Goal: Transaction & Acquisition: Purchase product/service

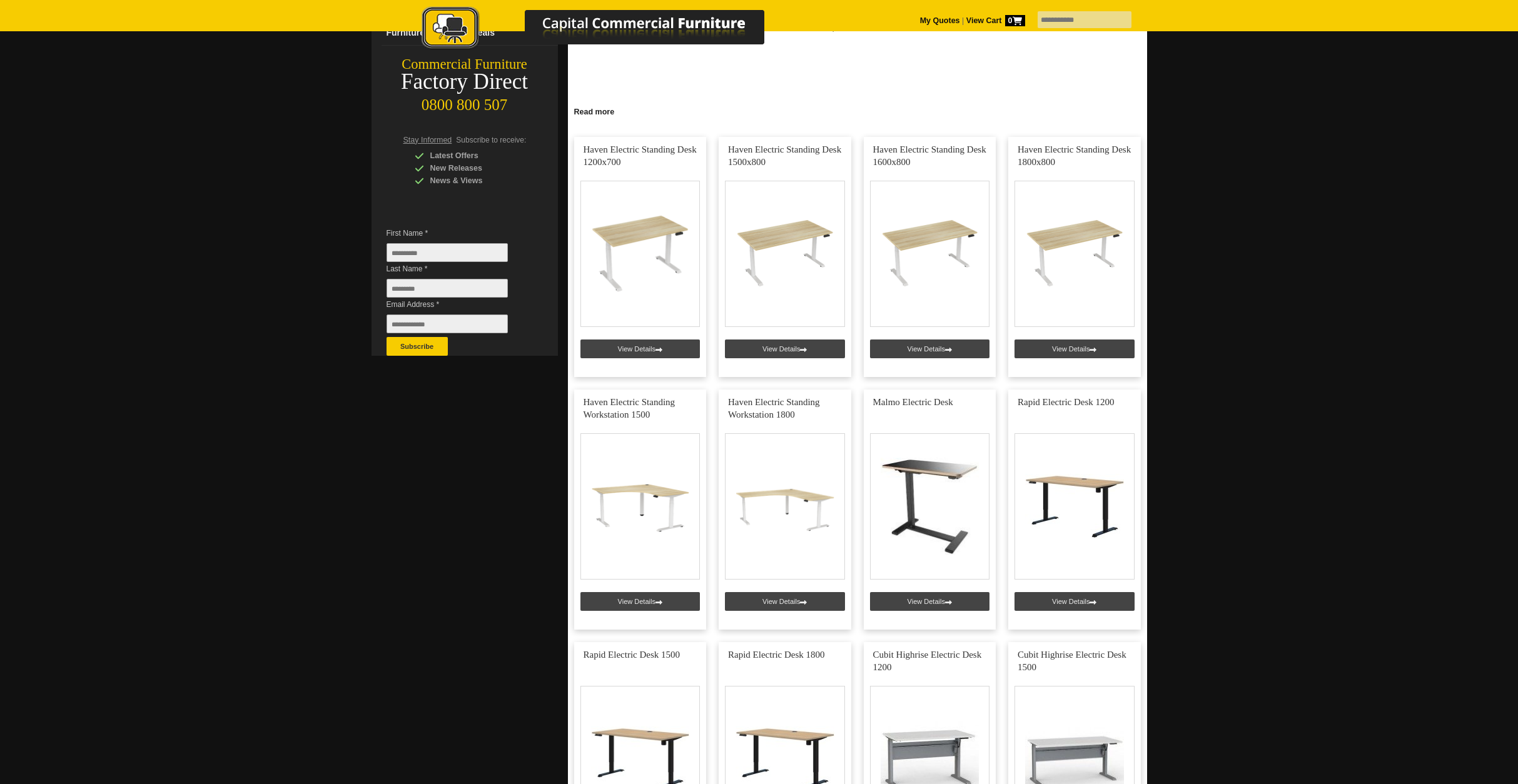
scroll to position [125, 0]
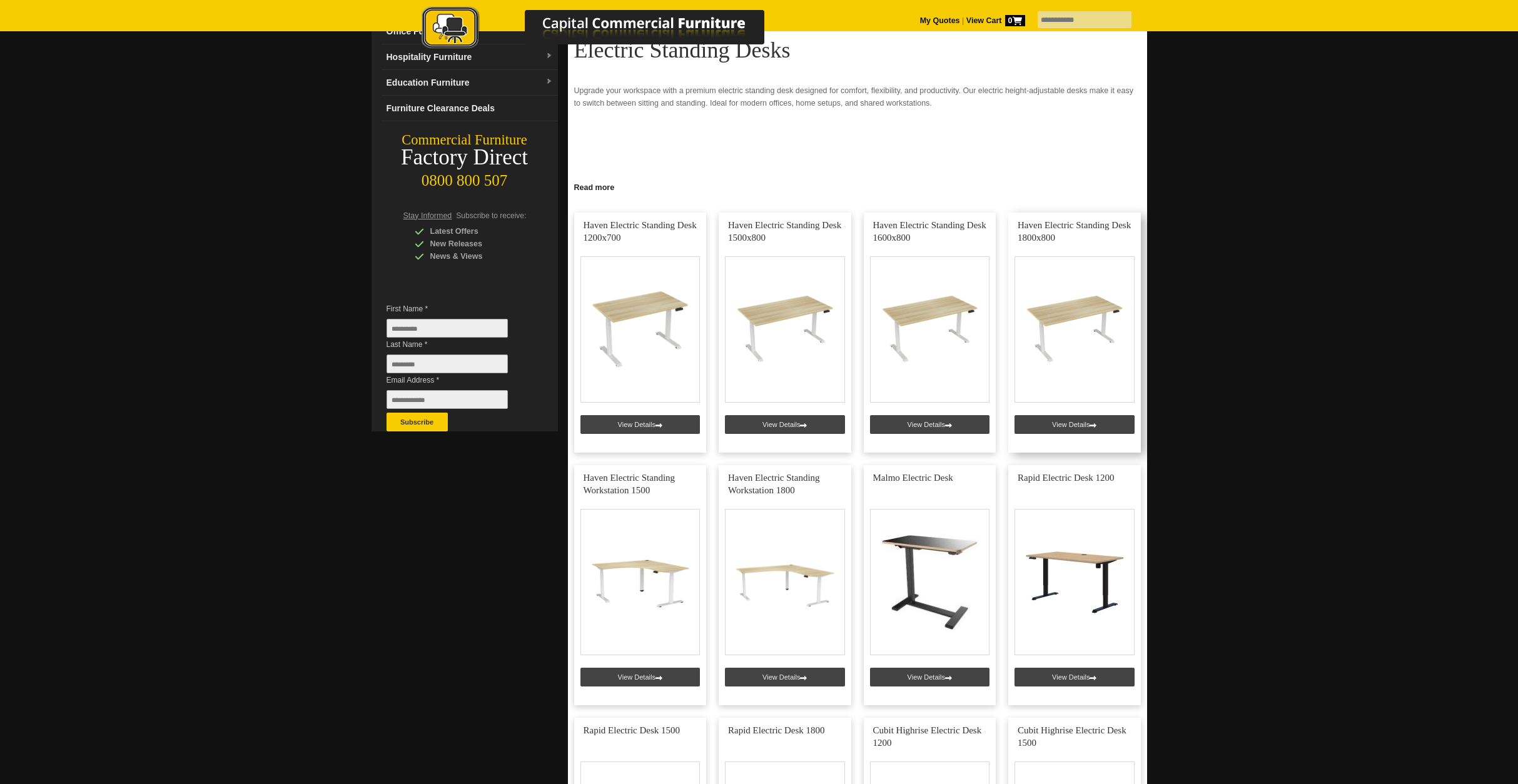
click at [1090, 322] on link at bounding box center [1074, 332] width 133 height 240
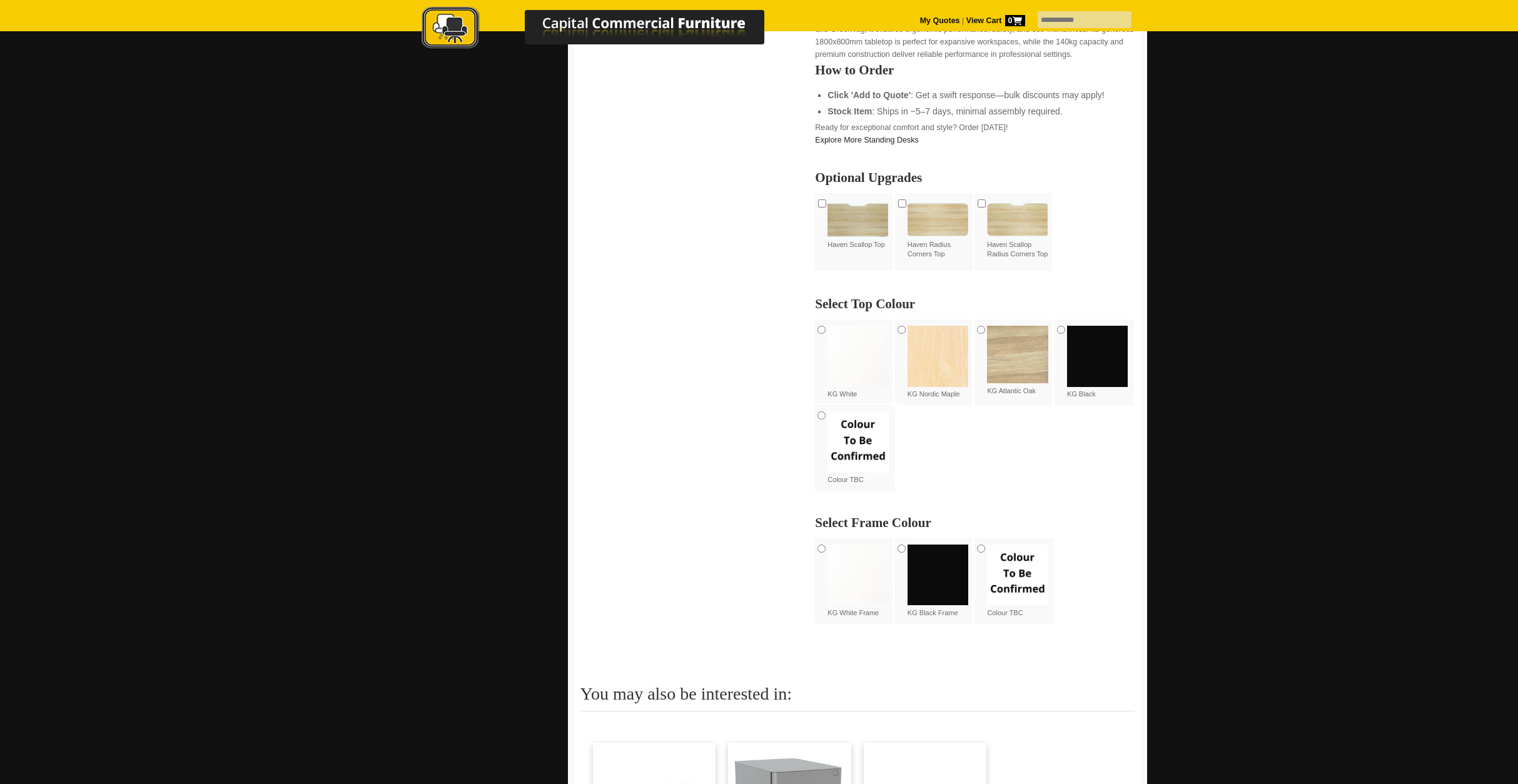
scroll to position [751, 0]
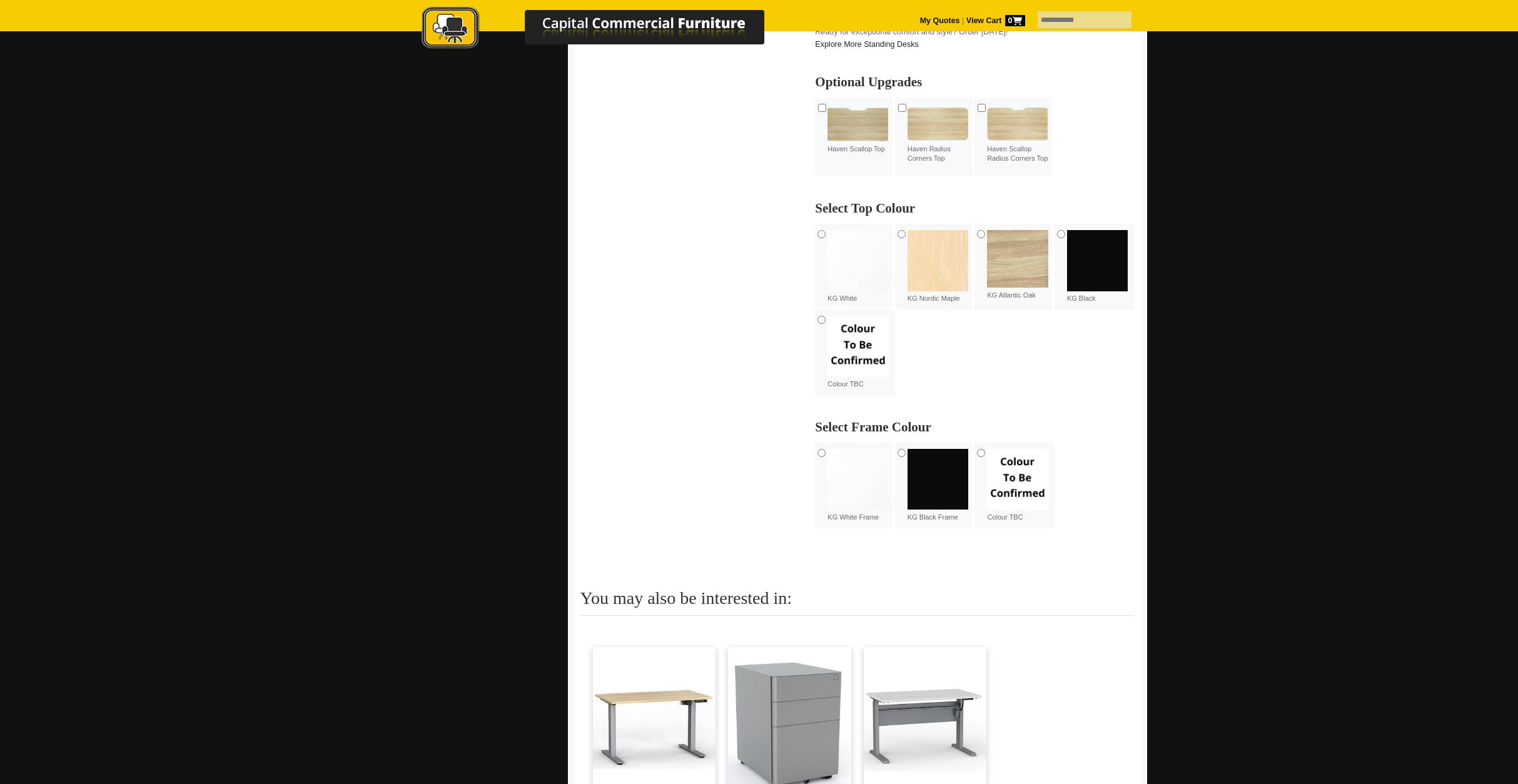
click at [862, 489] on img at bounding box center [858, 479] width 61 height 61
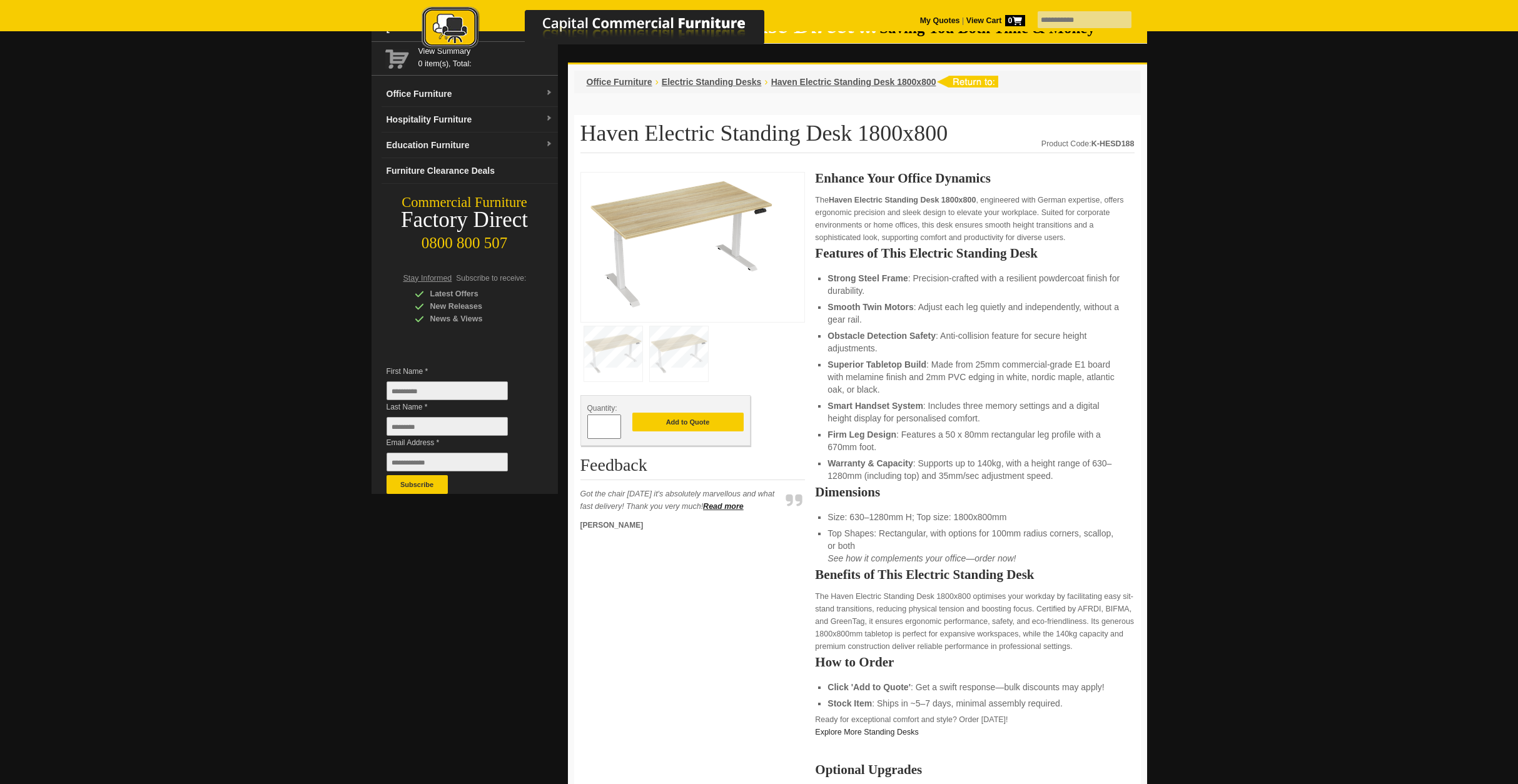
scroll to position [0, 0]
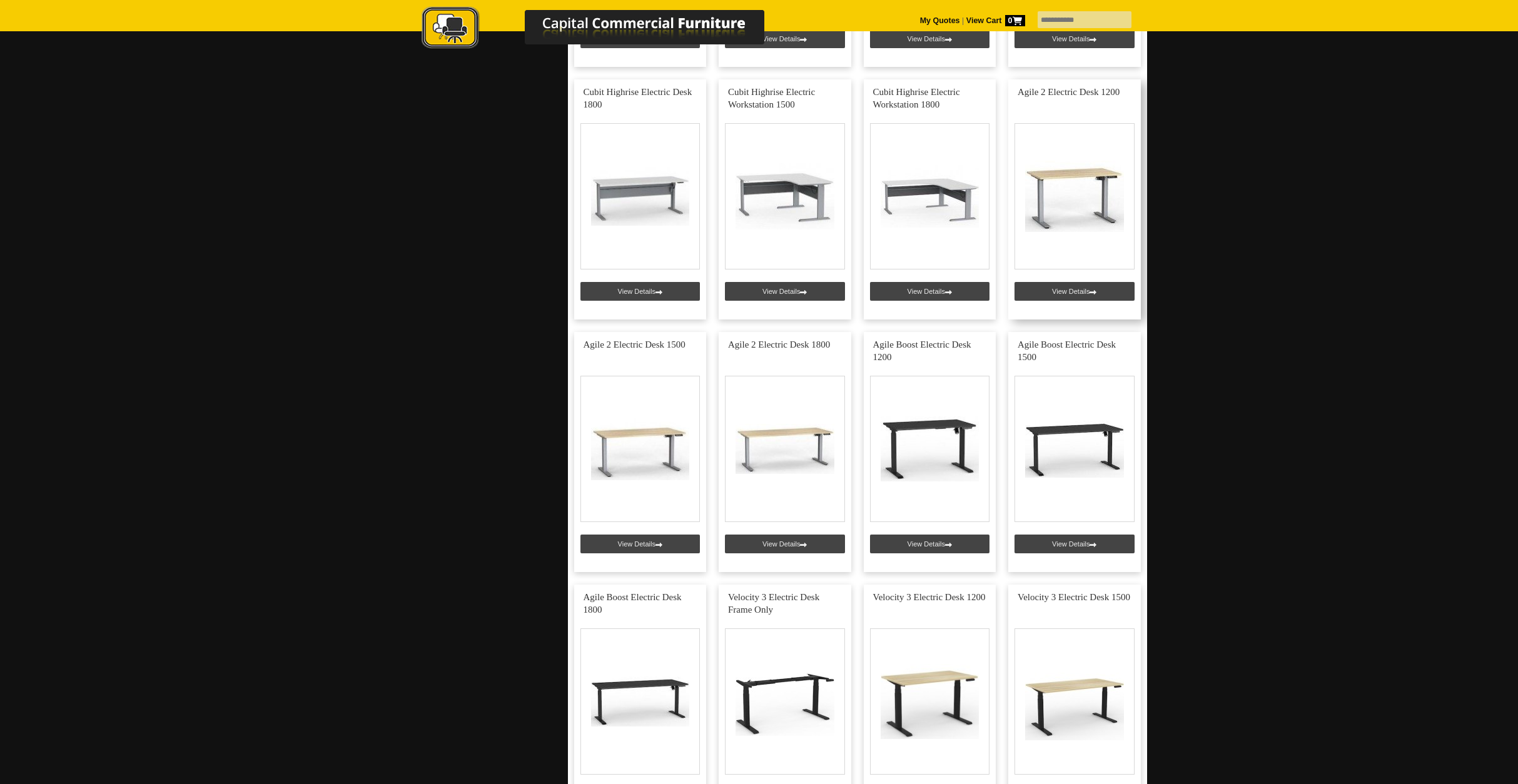
scroll to position [1001, 0]
